Goal: Navigation & Orientation: Find specific page/section

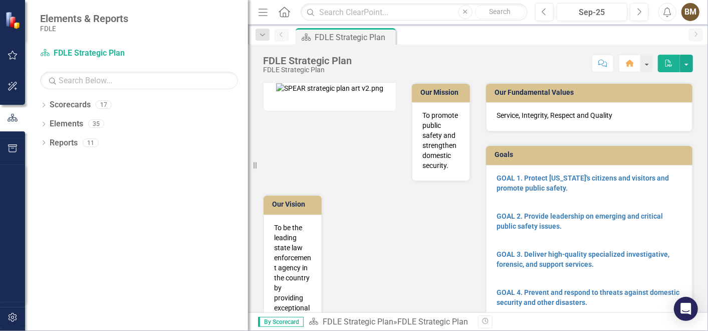
drag, startPoint x: 151, startPoint y: 159, endPoint x: 248, endPoint y: 147, distance: 97.4
click at [248, 147] on div "Resize" at bounding box center [252, 165] width 8 height 331
click at [42, 105] on icon "Dropdown" at bounding box center [43, 106] width 7 height 6
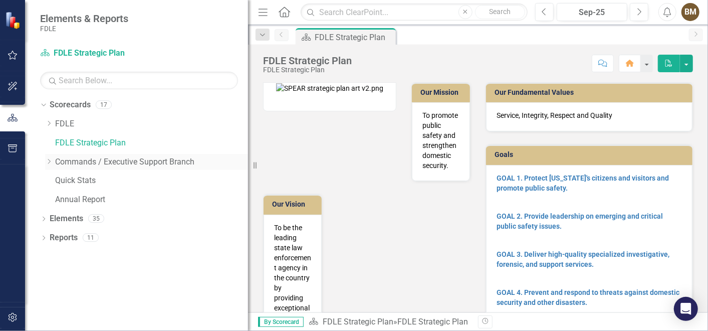
click at [51, 163] on icon "Dropdown" at bounding box center [49, 161] width 8 height 6
click at [61, 180] on icon "Dropdown" at bounding box center [59, 180] width 8 height 6
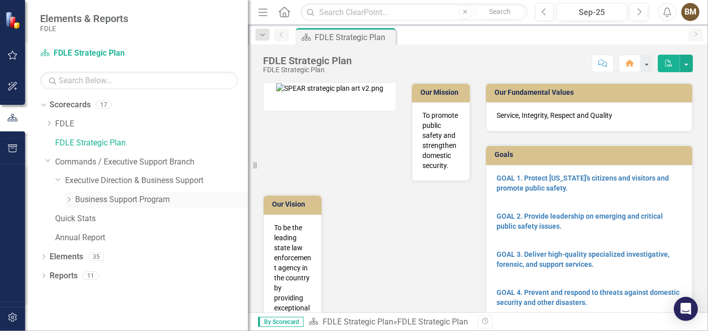
click at [109, 201] on link "Business Support Program" at bounding box center [161, 200] width 173 height 12
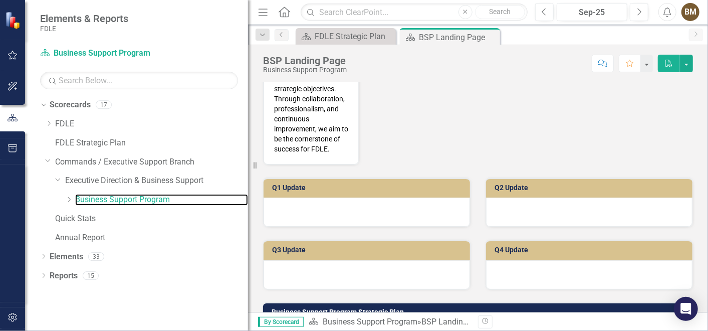
scroll to position [501, 0]
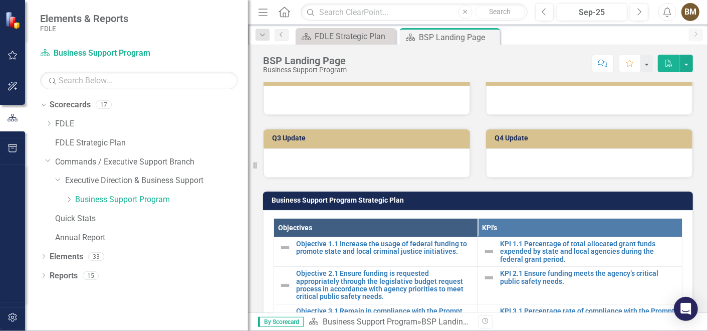
click at [350, 110] on div at bounding box center [367, 100] width 207 height 29
click at [350, 109] on div at bounding box center [367, 100] width 207 height 29
click at [313, 106] on div at bounding box center [367, 100] width 207 height 29
click at [311, 107] on div at bounding box center [367, 100] width 207 height 29
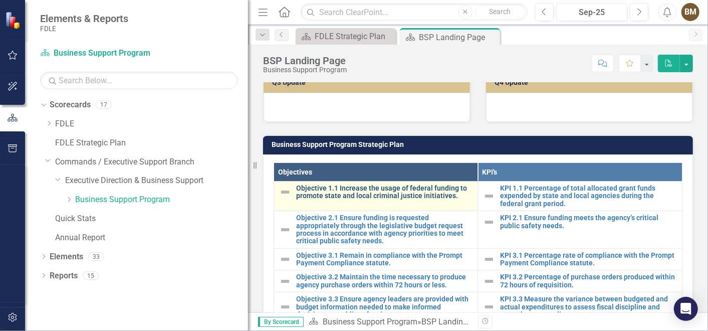
click at [365, 196] on link "Objective 1.1 Increase the usage of federal funding to promote state and local …" at bounding box center [384, 192] width 176 height 16
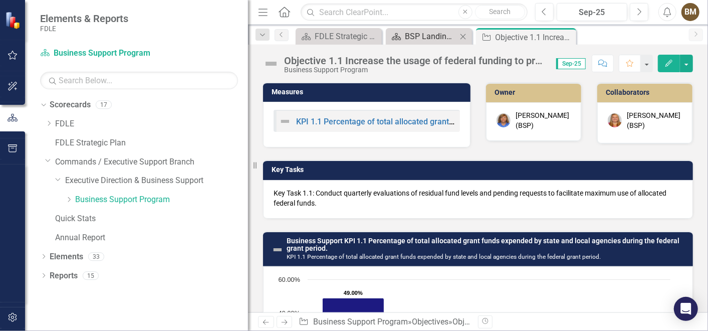
click at [431, 34] on div "BSP Landing Page" at bounding box center [431, 36] width 52 height 13
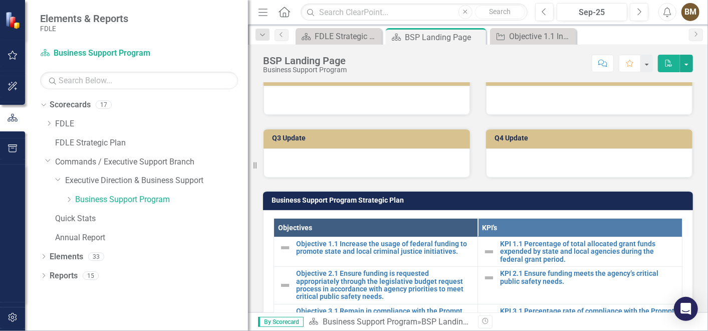
scroll to position [613, 0]
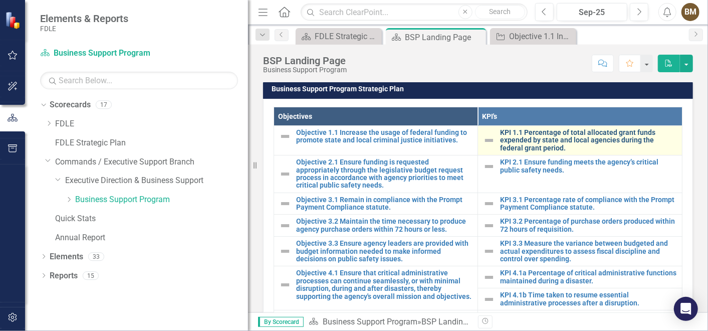
click at [531, 145] on link "KPI 1.1 Percentage of total allocated grant funds expended by state and local a…" at bounding box center [588, 140] width 177 height 23
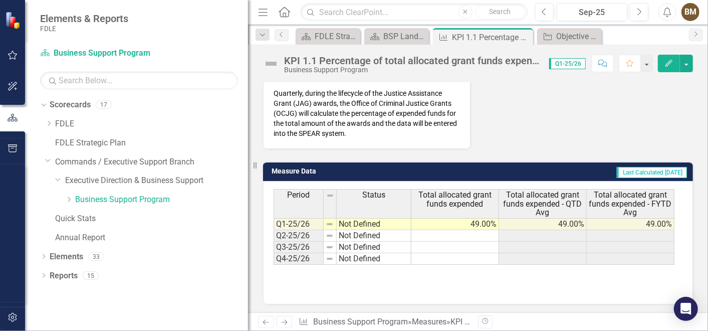
scroll to position [202, 0]
